Goal: Information Seeking & Learning: Learn about a topic

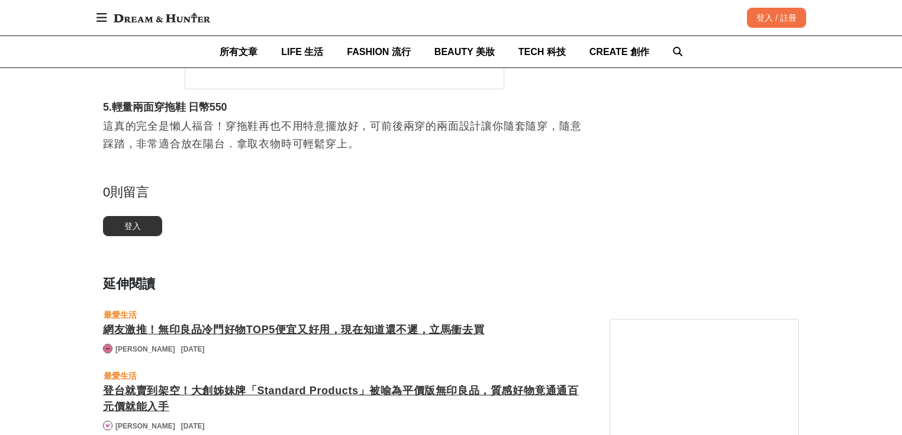
scroll to position [0, 1449]
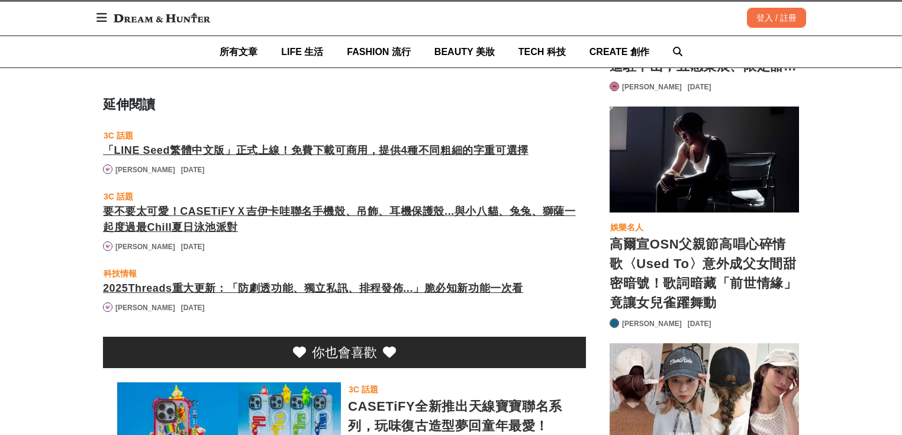
scroll to position [7954, 0]
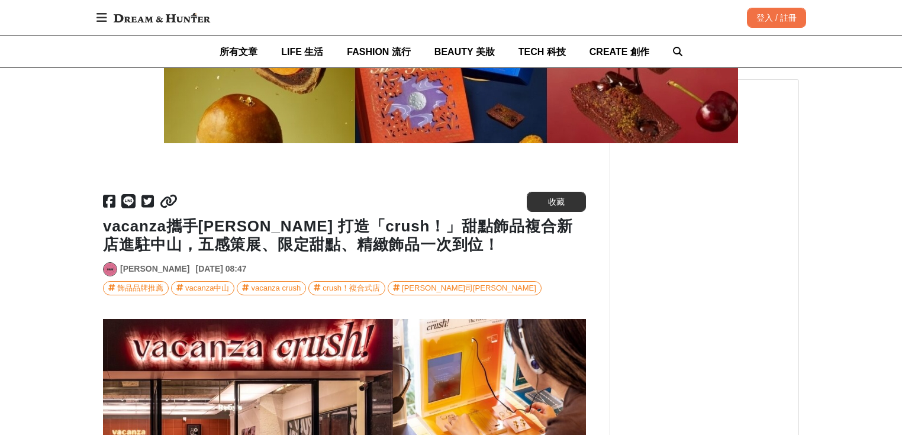
scroll to position [3476, 0]
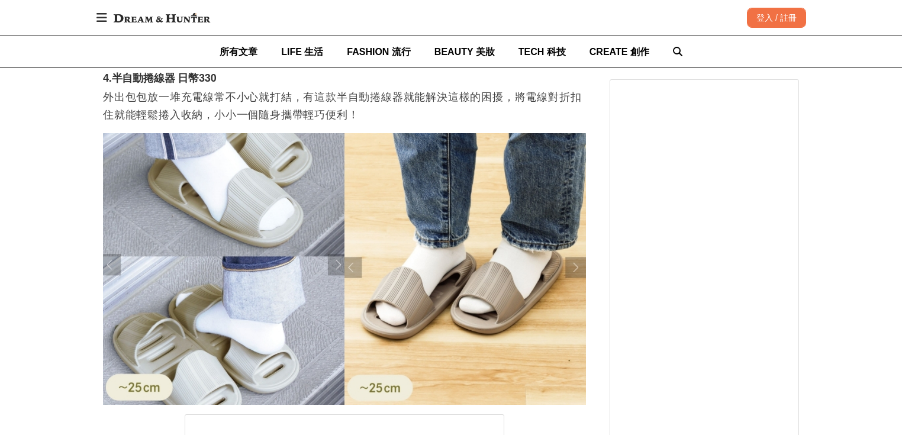
scroll to position [0, 420]
